Goal: Task Accomplishment & Management: Use online tool/utility

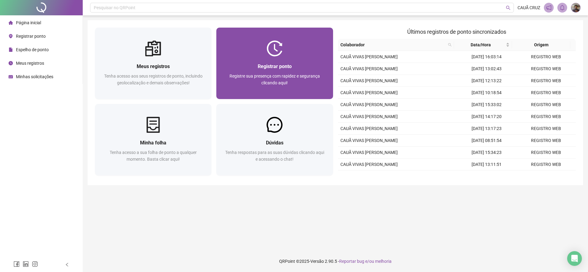
click at [306, 64] on div "Registrar ponto" at bounding box center [275, 66] width 102 height 8
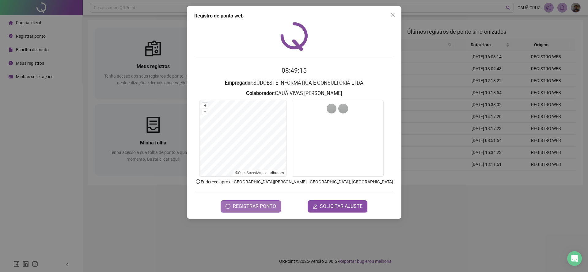
click at [279, 202] on button "REGISTRAR PONTO" at bounding box center [250, 206] width 60 height 12
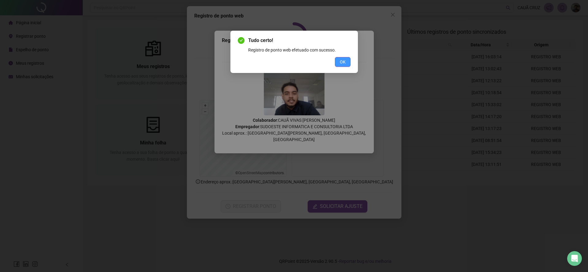
click at [343, 61] on span "OK" at bounding box center [343, 61] width 6 height 7
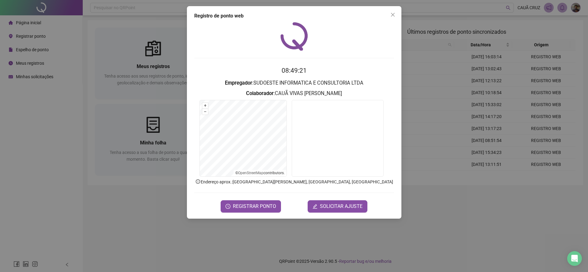
click at [393, 21] on div "Registro de ponto web 08:49:21 Empregador : SUDOESTE INFORMATICA E CONSULTORIA …" at bounding box center [294, 112] width 214 height 212
click at [393, 17] on button "Close" at bounding box center [393, 15] width 10 height 10
